Goal: Information Seeking & Learning: Learn about a topic

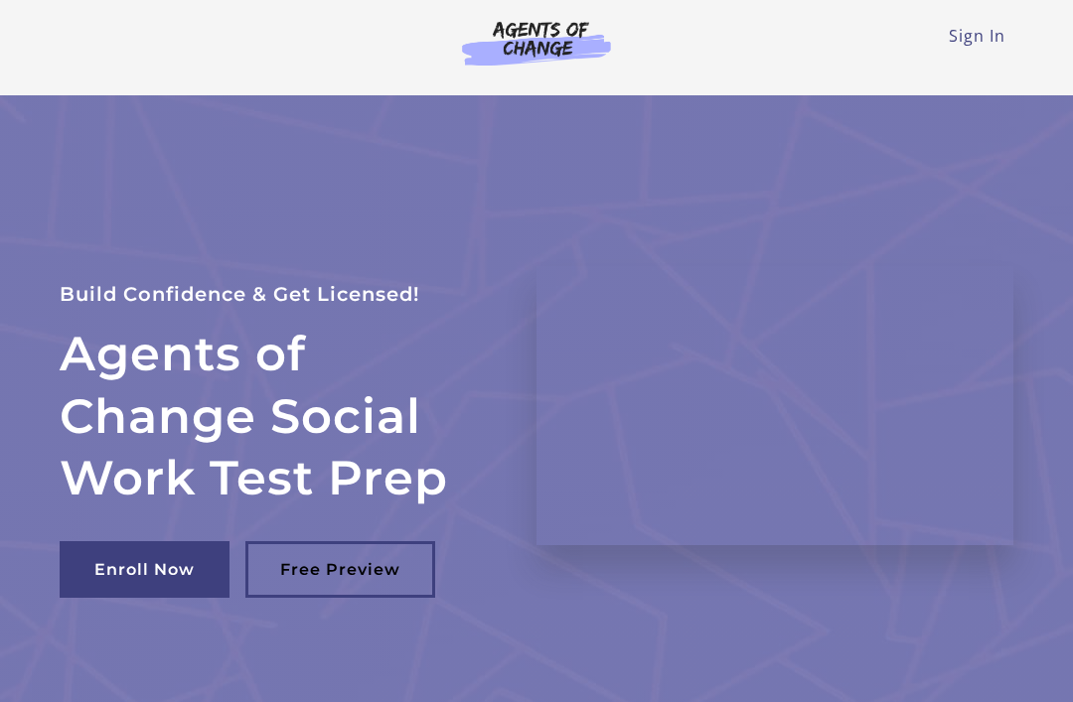
click at [978, 31] on link "Sign In" at bounding box center [977, 36] width 57 height 22
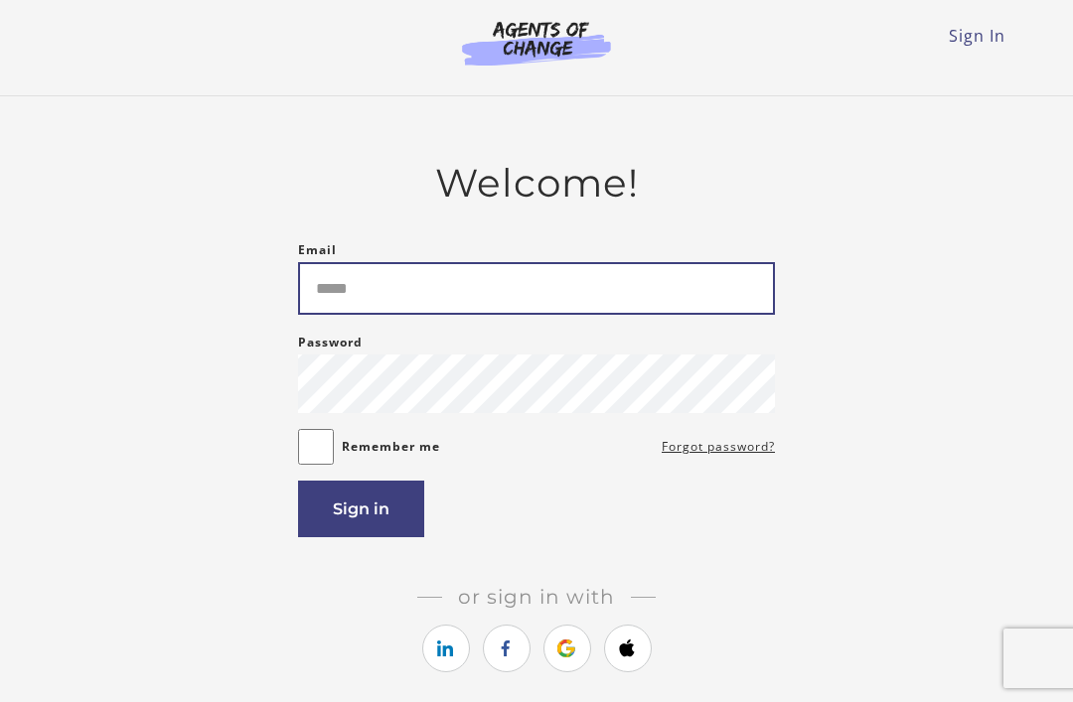
type input "**********"
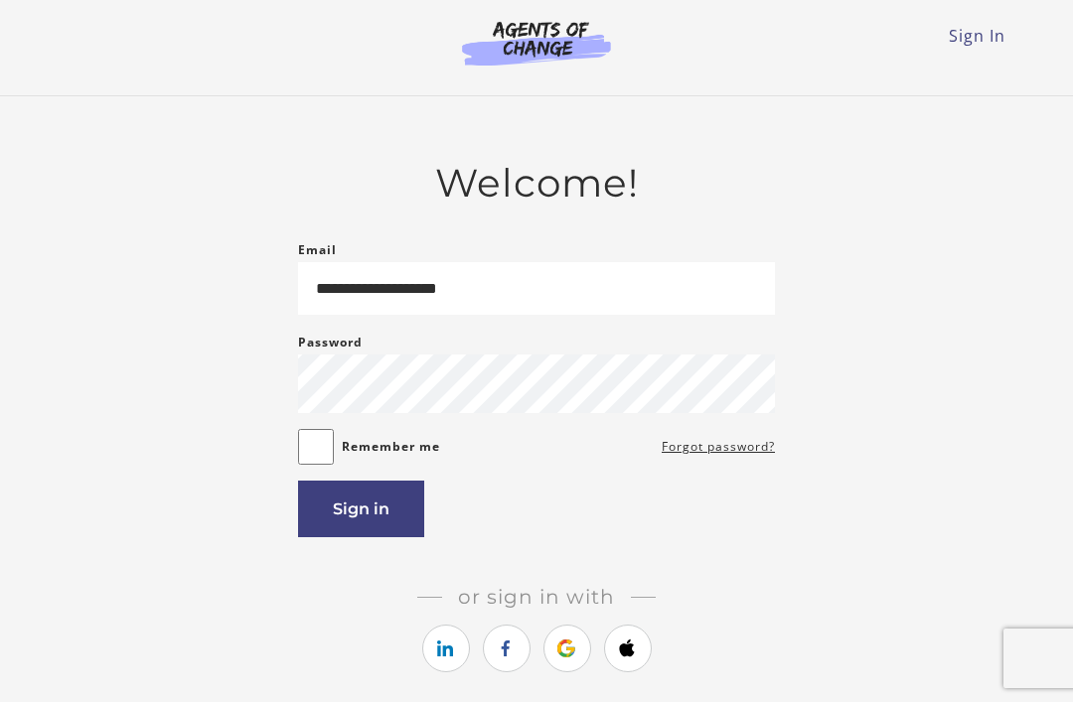
click at [382, 515] on button "Sign in" at bounding box center [361, 509] width 126 height 57
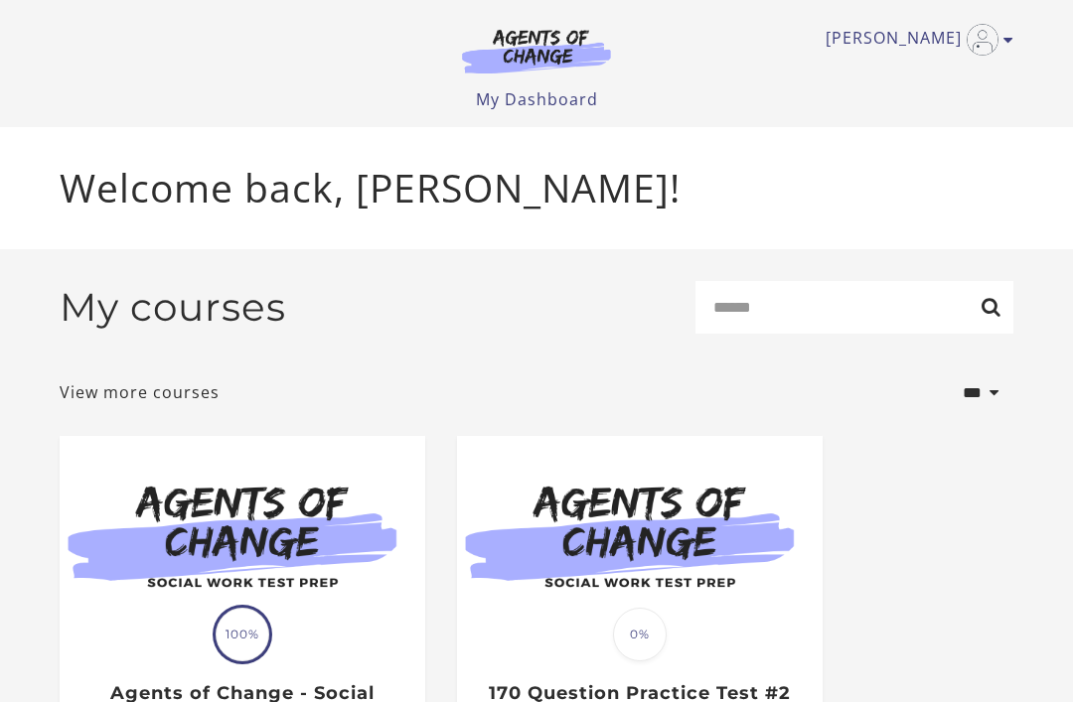
click at [282, 533] on img at bounding box center [243, 534] width 366 height 197
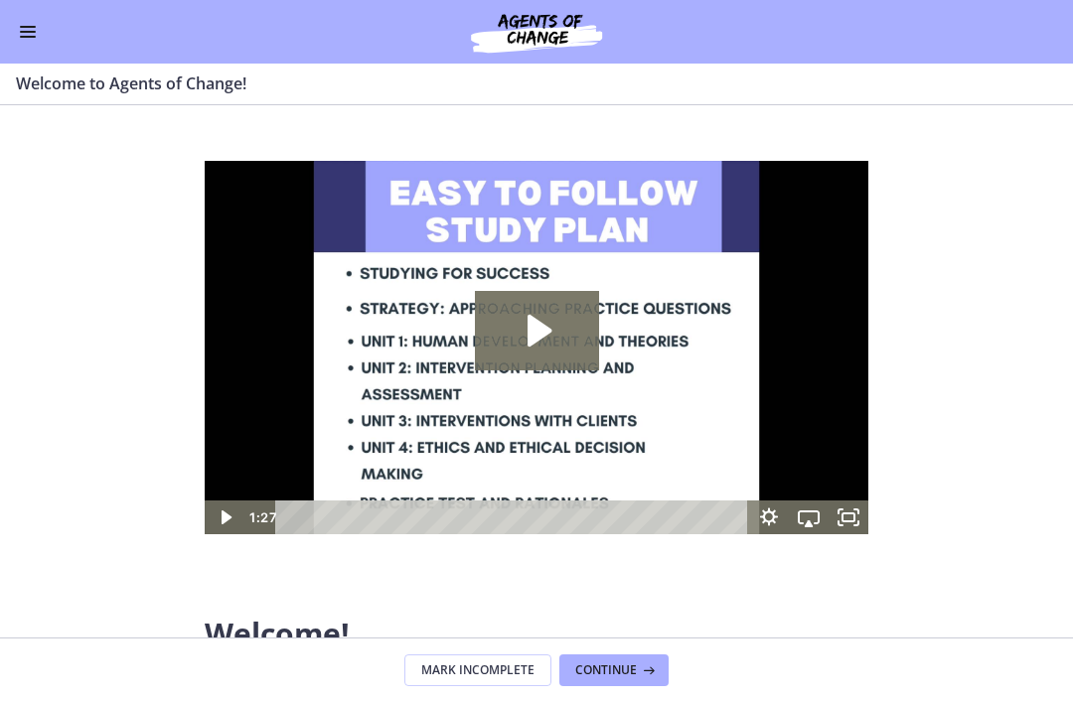
click at [36, 27] on button "Enable menu" at bounding box center [28, 32] width 24 height 24
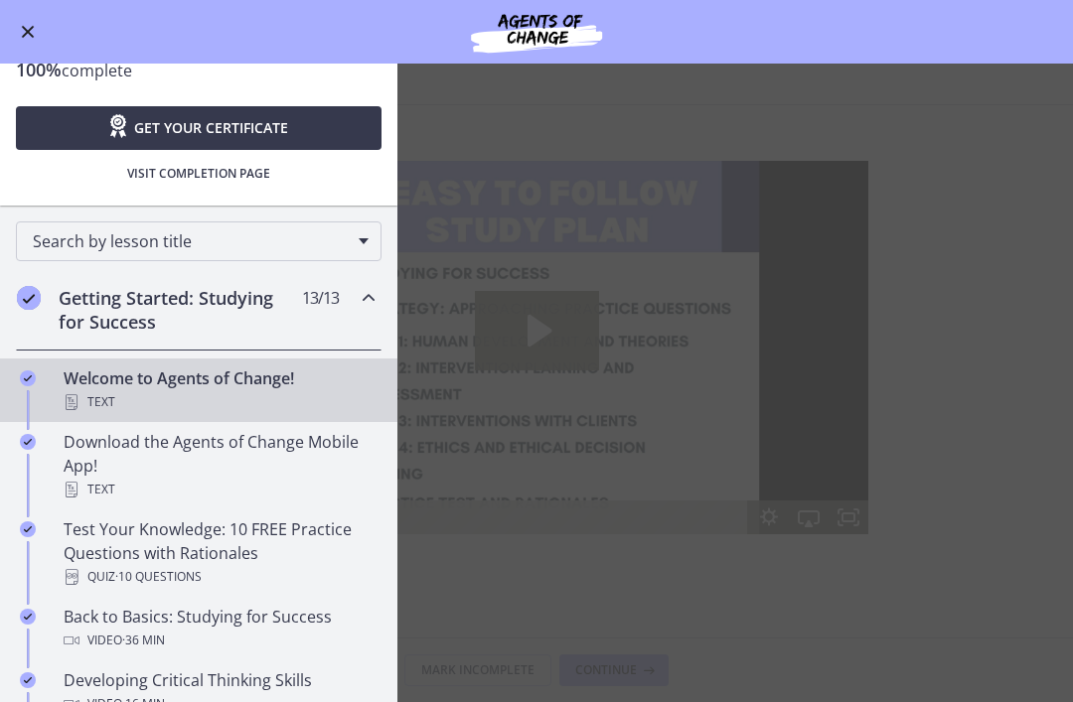
scroll to position [124, 0]
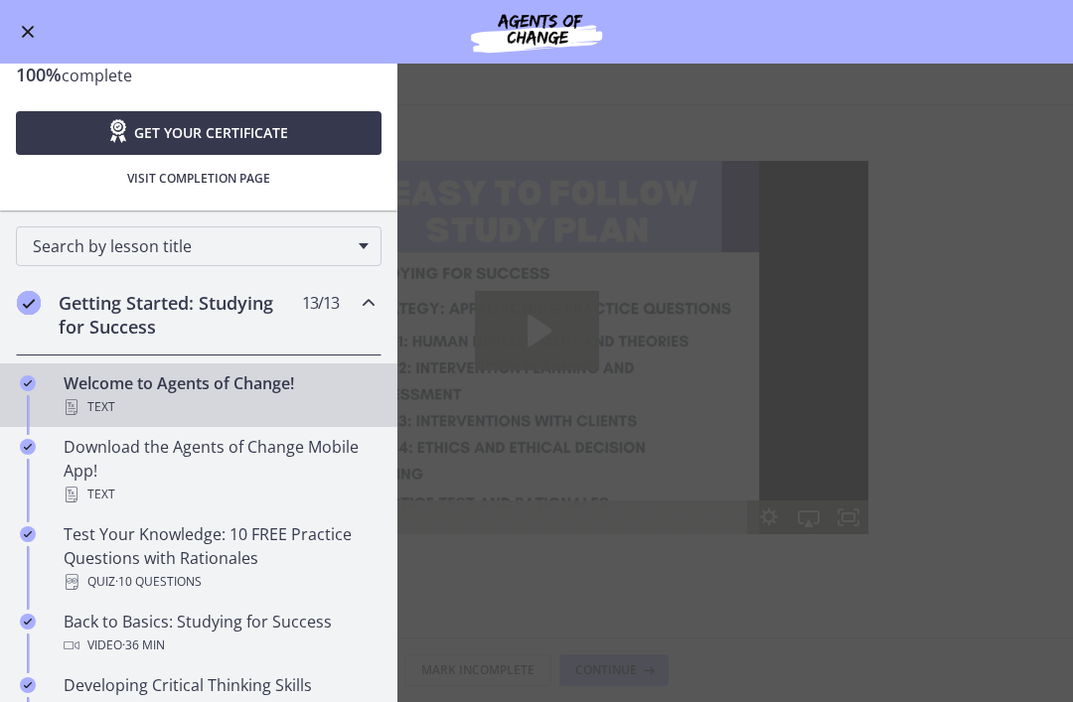
click at [223, 319] on h2 "Getting Started: Studying for Success" at bounding box center [180, 315] width 242 height 48
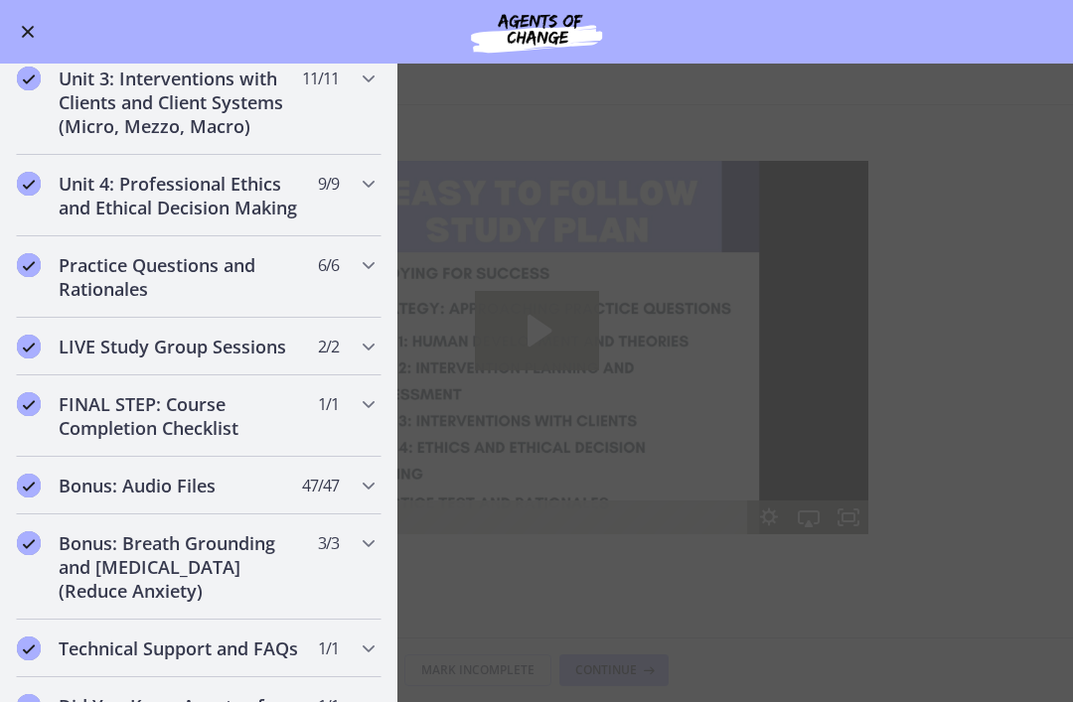
scroll to position [757, 0]
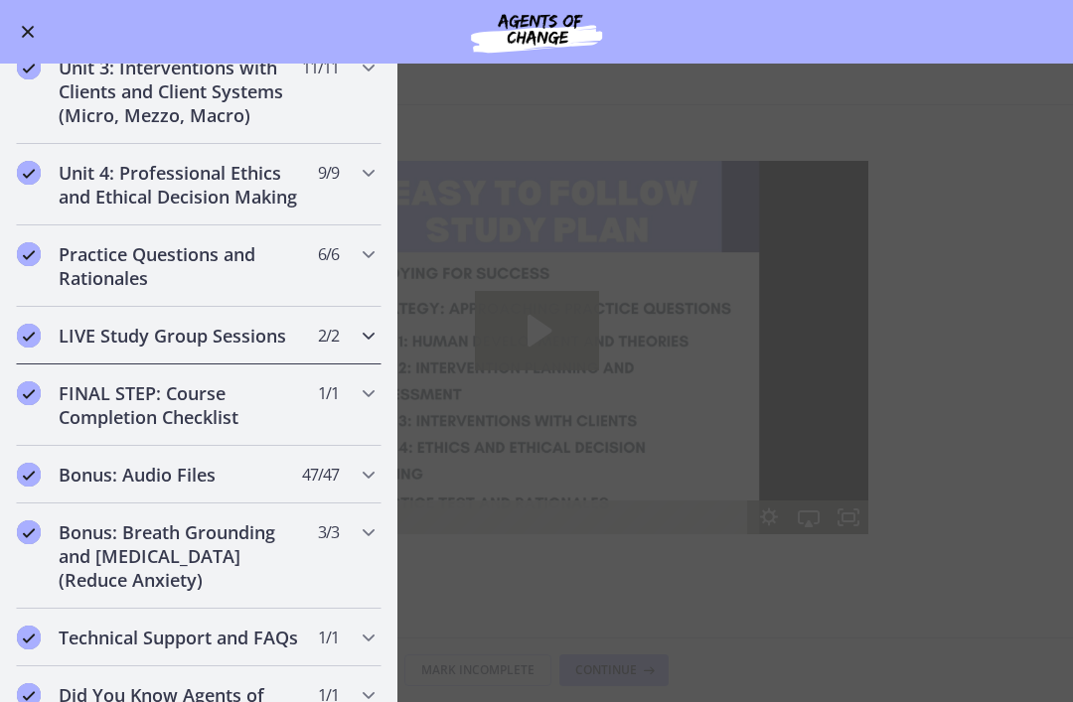
click at [251, 338] on h2 "LIVE Study Group Sessions" at bounding box center [180, 336] width 242 height 24
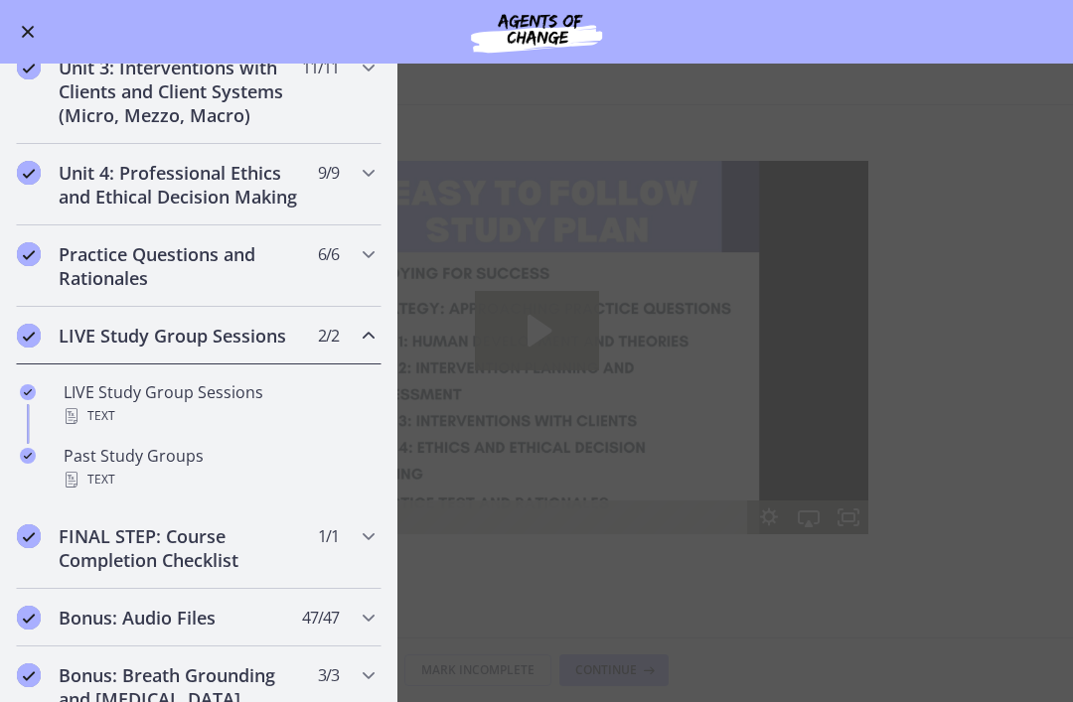
click at [169, 397] on div "LIVE Study Group Sessions Text" at bounding box center [219, 404] width 310 height 48
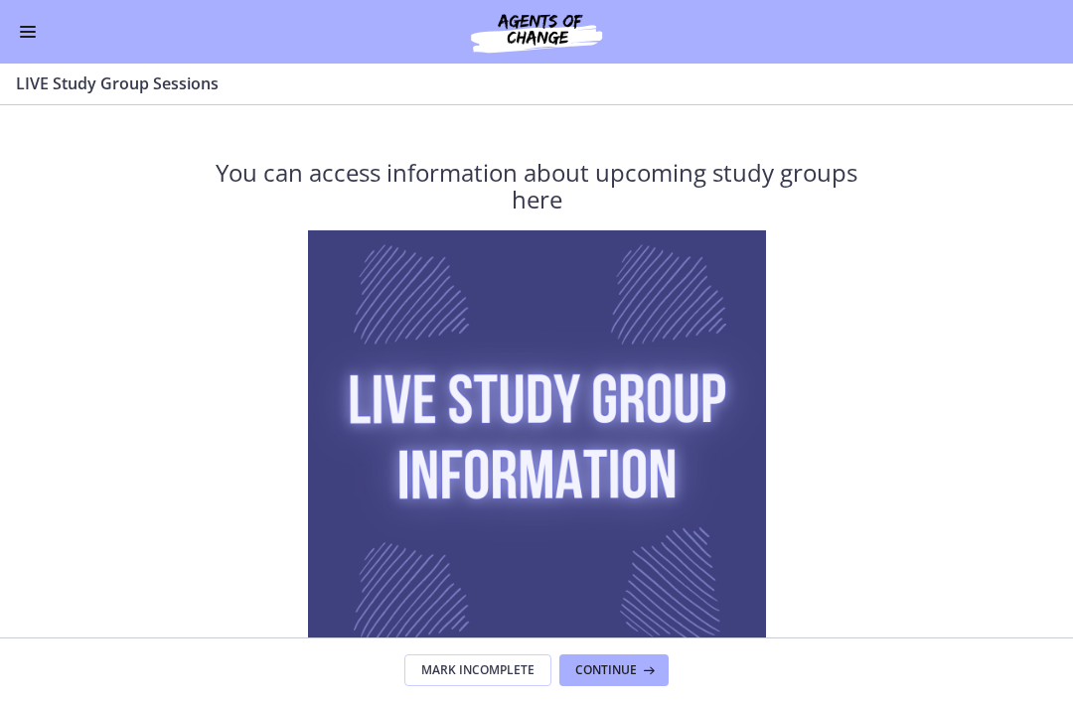
click at [23, 23] on button "Enable menu" at bounding box center [28, 32] width 24 height 24
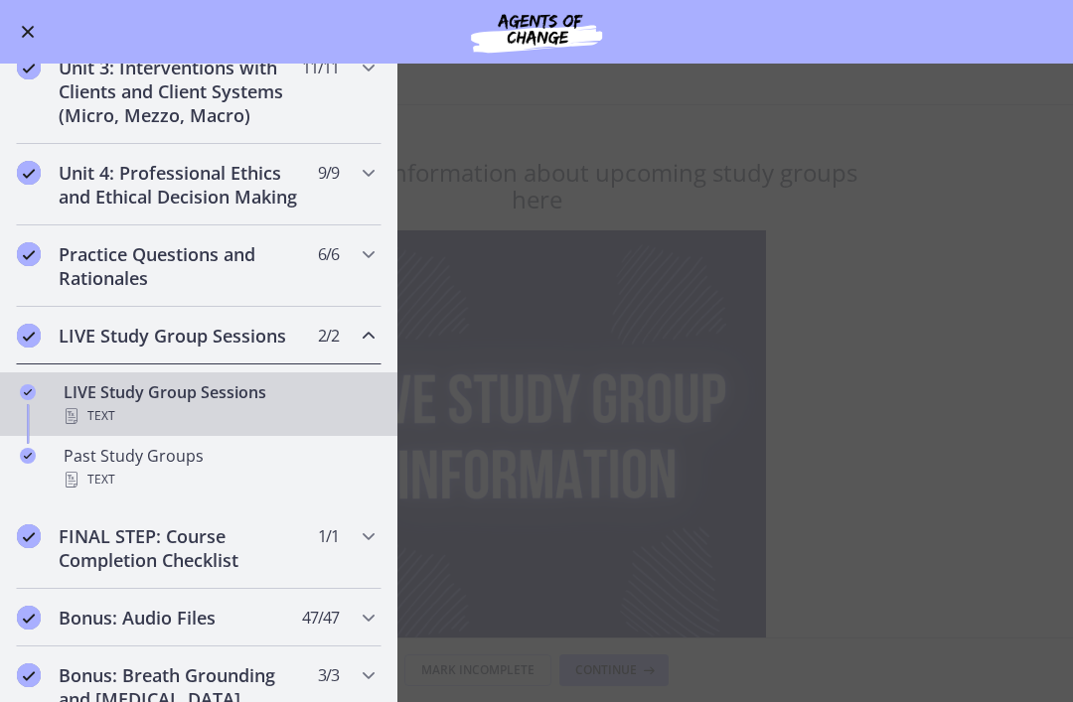
click at [157, 472] on div "Text" at bounding box center [219, 480] width 310 height 24
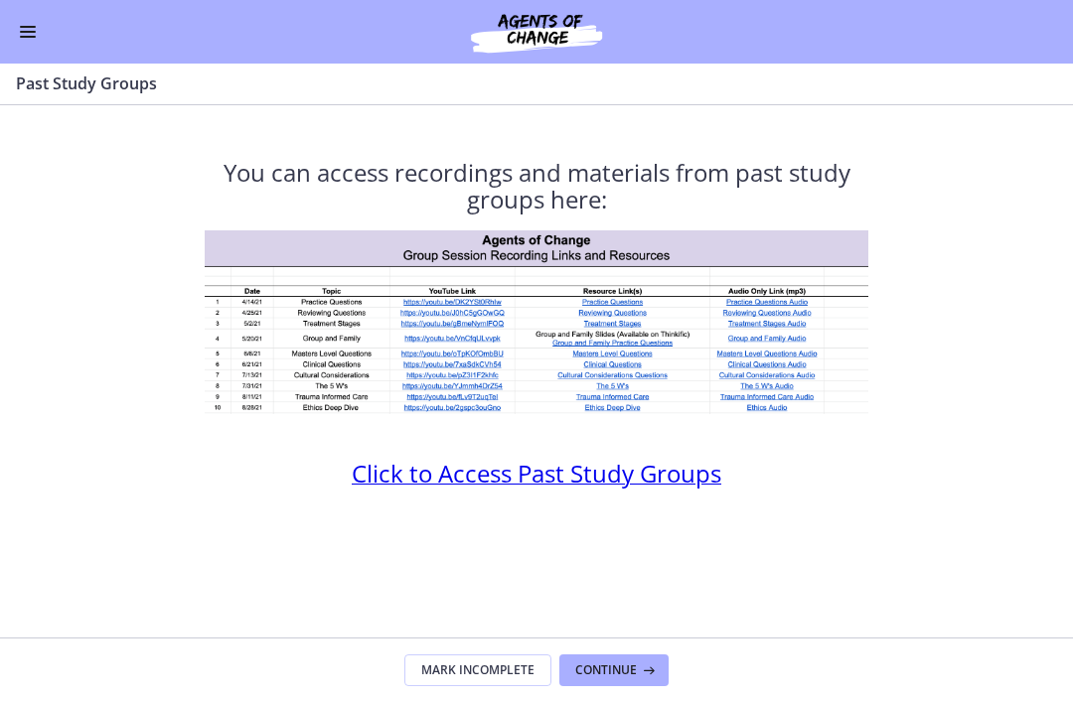
click at [535, 414] on img at bounding box center [536, 322] width 663 height 184
click at [620, 668] on span "Continue" at bounding box center [606, 671] width 62 height 16
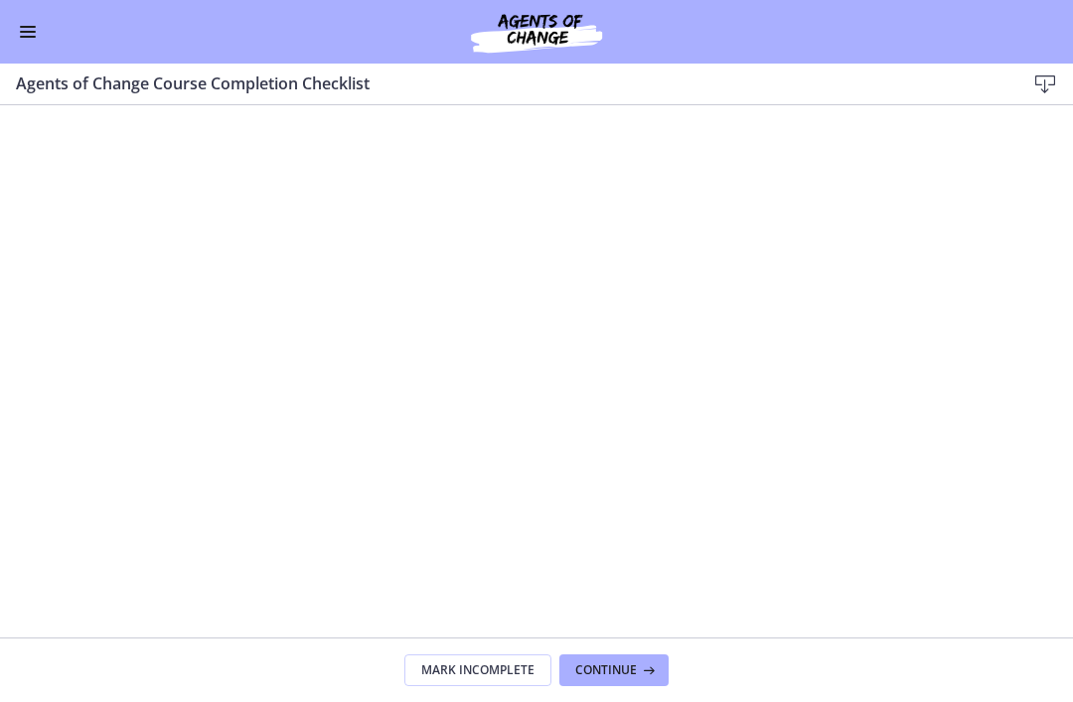
click at [36, 38] on button "Enable menu" at bounding box center [28, 32] width 24 height 24
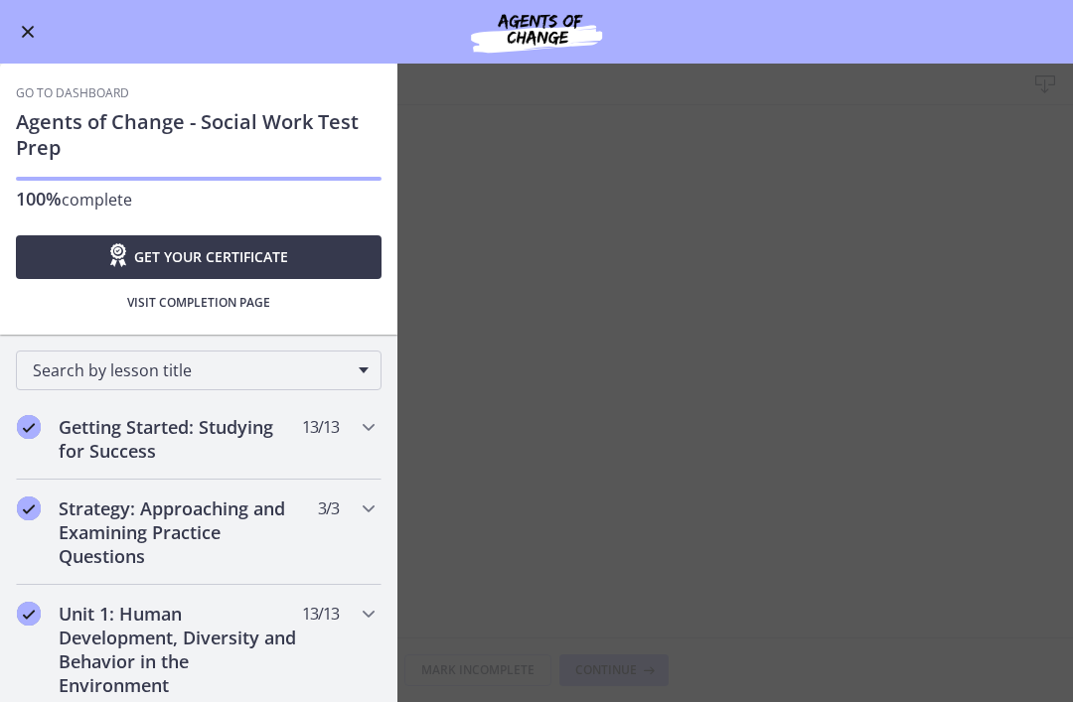
click at [94, 90] on link "Go to Dashboard" at bounding box center [72, 93] width 113 height 16
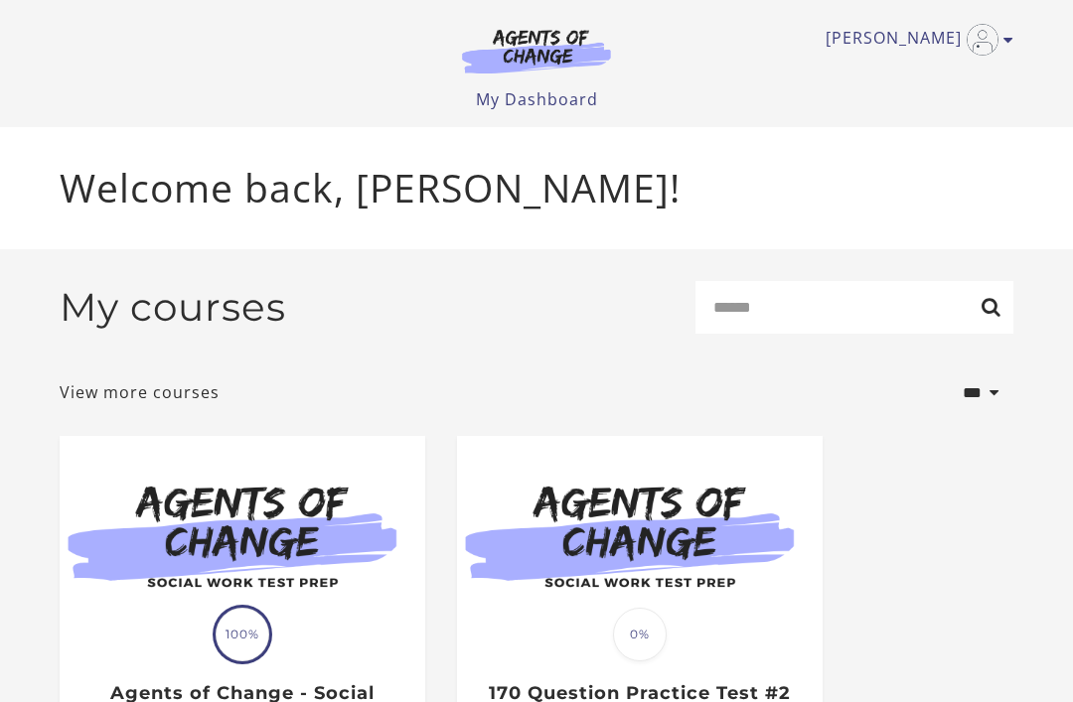
click at [1005, 26] on ul "[PERSON_NAME] My Account Support Sign Out" at bounding box center [537, 40] width 954 height 32
click at [993, 37] on img "Toggle menu" at bounding box center [982, 40] width 32 height 32
click at [909, 136] on link "Sign Out" at bounding box center [930, 140] width 175 height 34
